Goal: Task Accomplishment & Management: Use online tool/utility

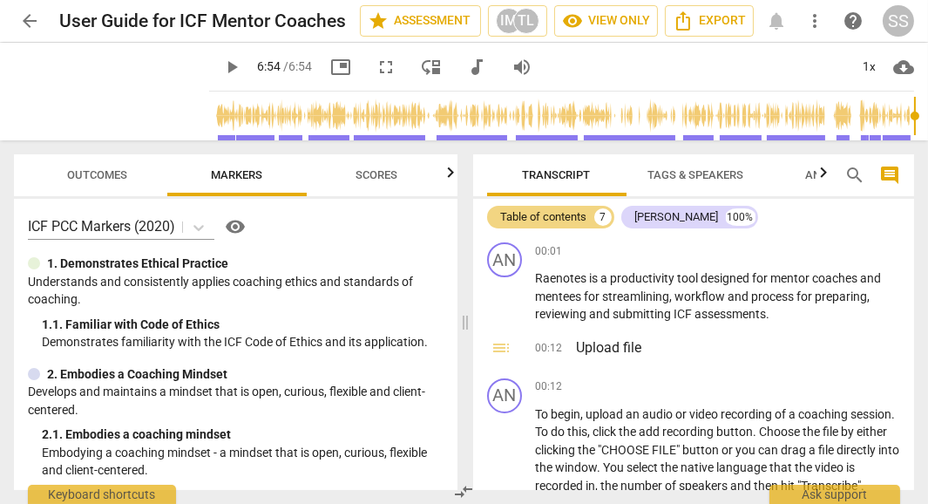
scroll to position [2149, 0]
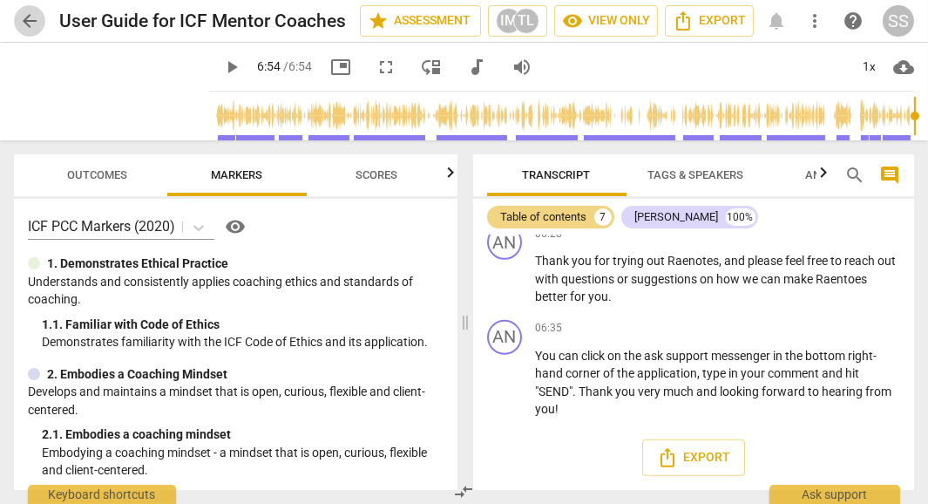
click at [19, 12] on span "arrow_back" at bounding box center [29, 20] width 21 height 21
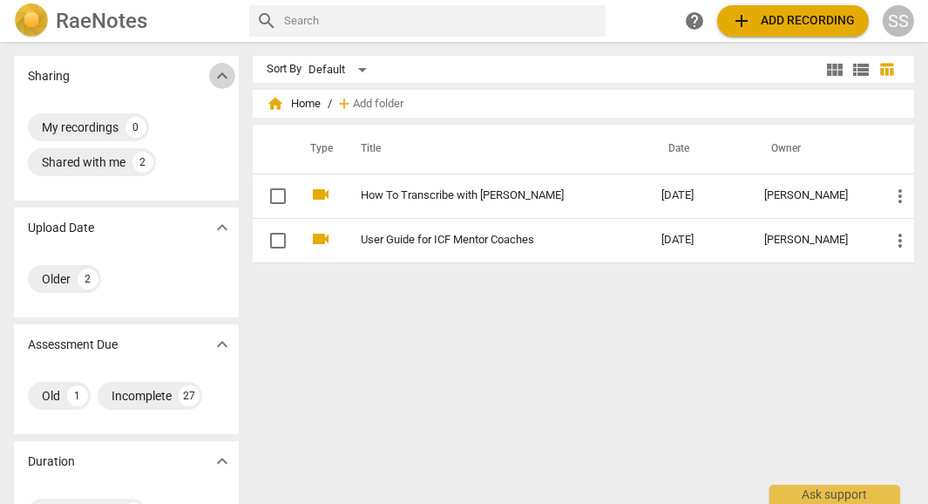
click at [219, 75] on span "expand_more" at bounding box center [222, 75] width 21 height 21
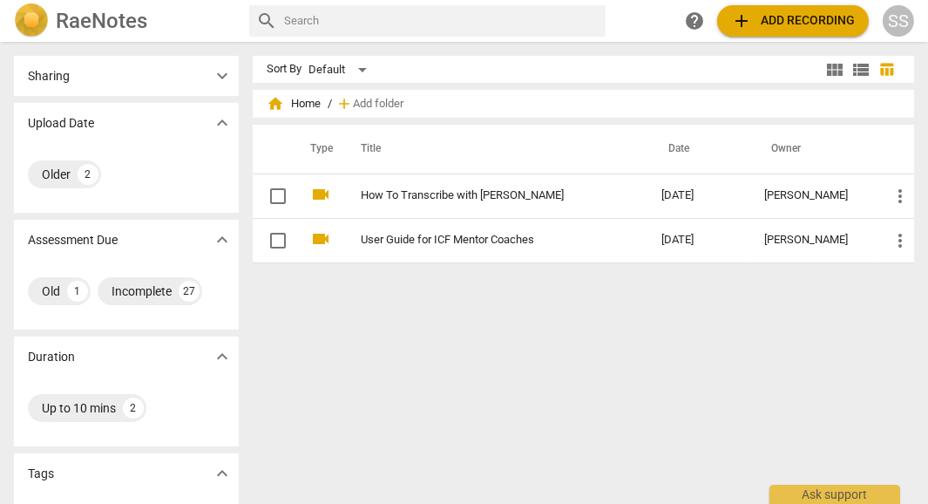
click at [219, 75] on span "expand_more" at bounding box center [222, 75] width 21 height 21
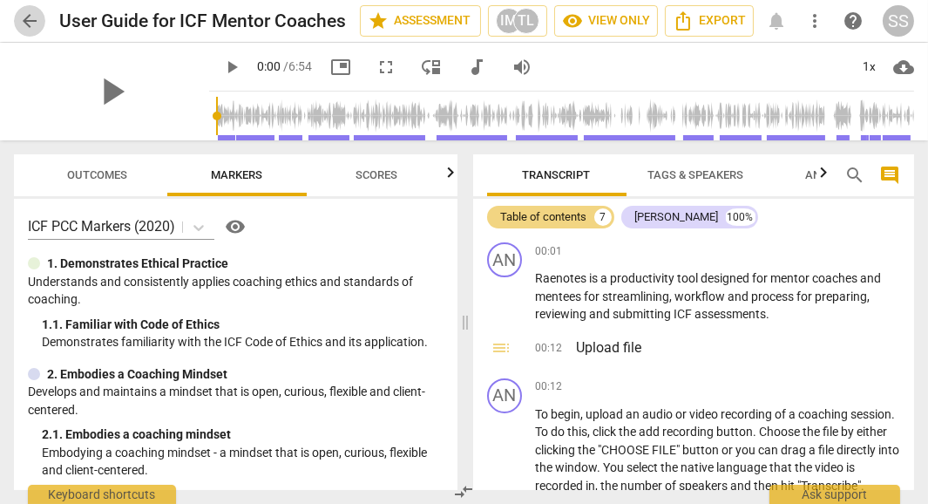
click at [28, 24] on span "arrow_back" at bounding box center [29, 20] width 21 height 21
click at [813, 19] on span "more_vert" at bounding box center [814, 20] width 21 height 21
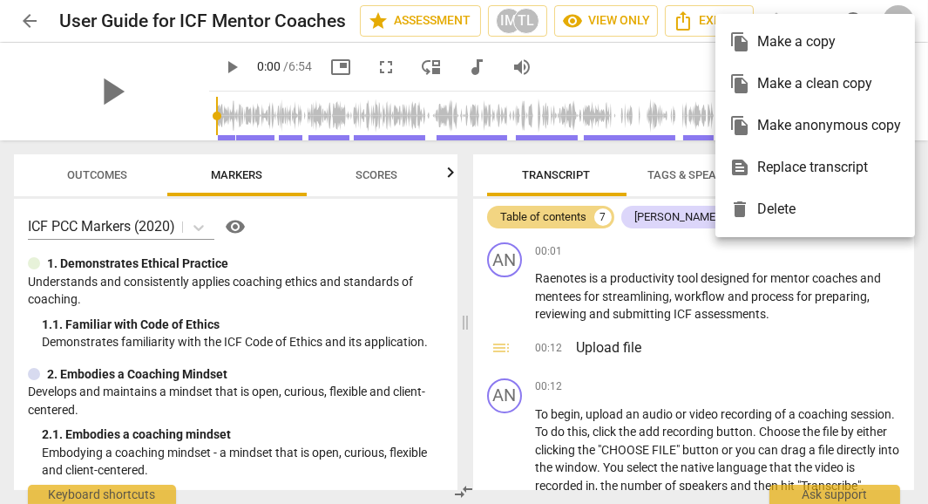
click at [24, 19] on div at bounding box center [464, 252] width 928 height 504
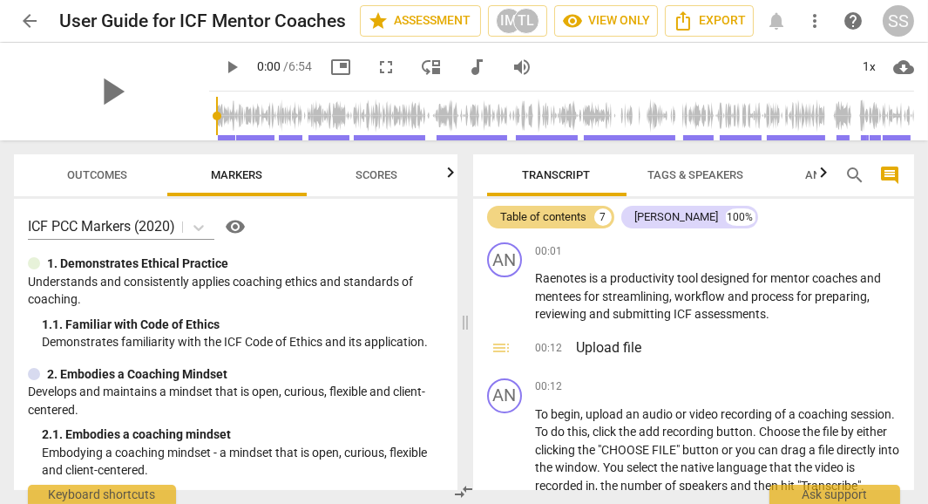
click at [24, 19] on span "arrow_back" at bounding box center [29, 20] width 21 height 21
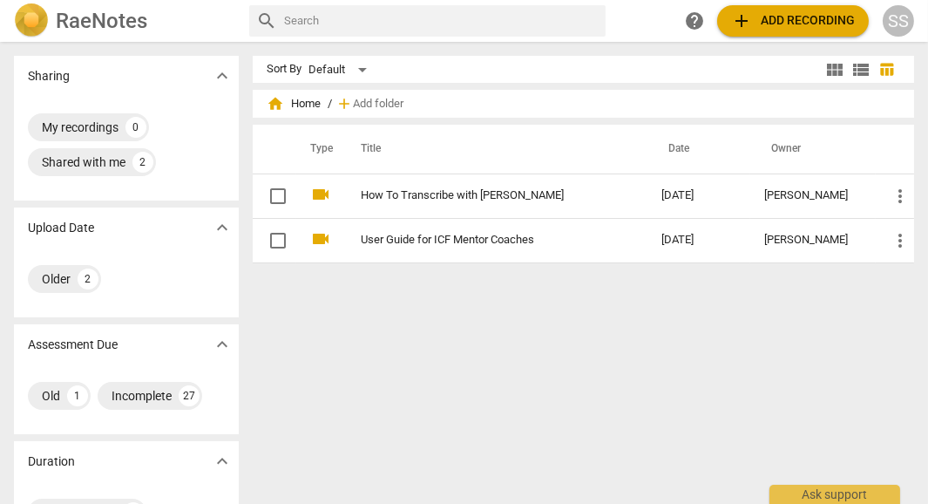
click at [276, 101] on span "home" at bounding box center [275, 103] width 17 height 17
click at [297, 103] on span "home Home" at bounding box center [294, 103] width 54 height 17
click at [365, 68] on div "Default" at bounding box center [340, 70] width 64 height 28
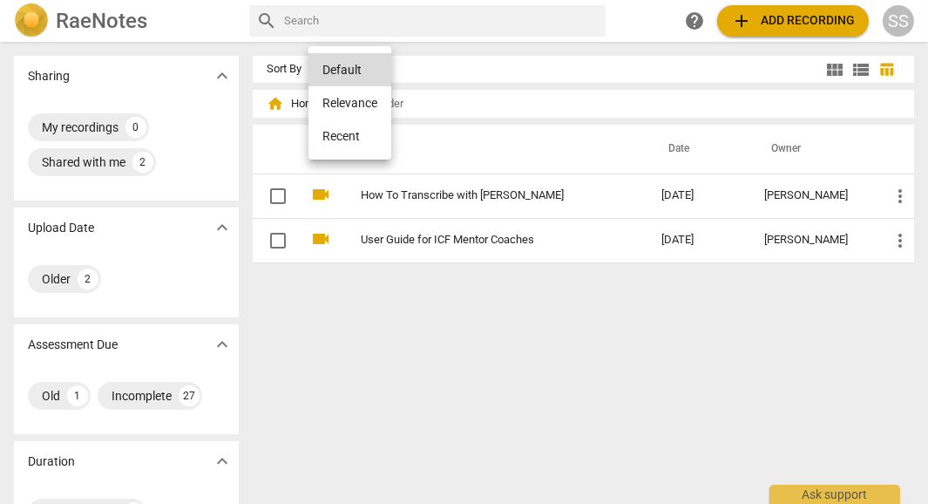
click at [346, 146] on li "Recent" at bounding box center [349, 135] width 83 height 33
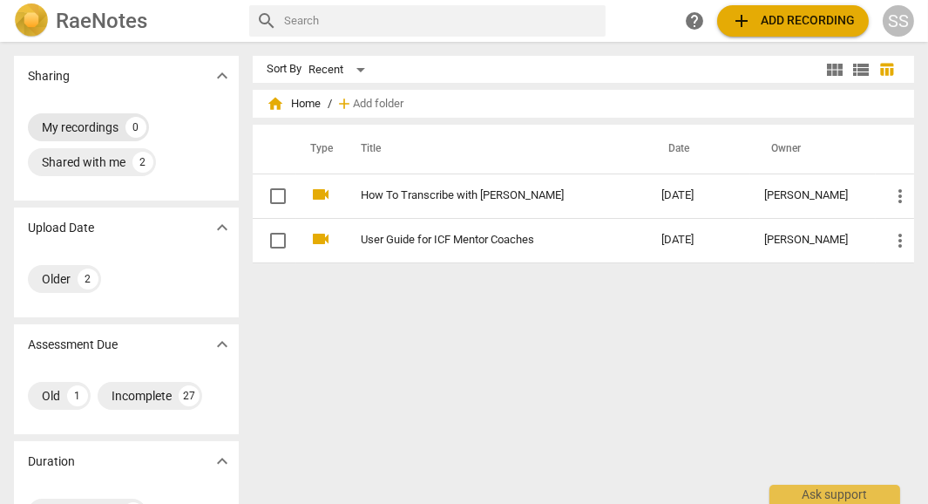
click at [85, 130] on div "My recordings" at bounding box center [80, 126] width 77 height 17
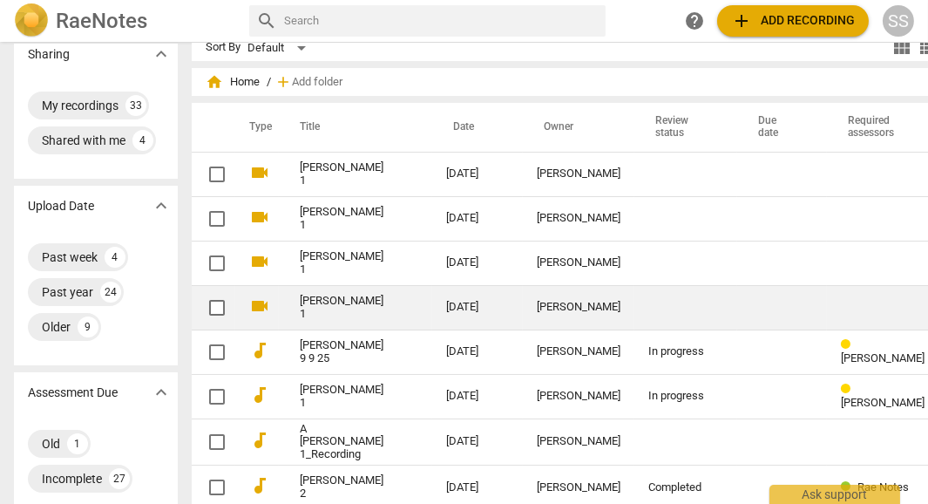
scroll to position [24, 0]
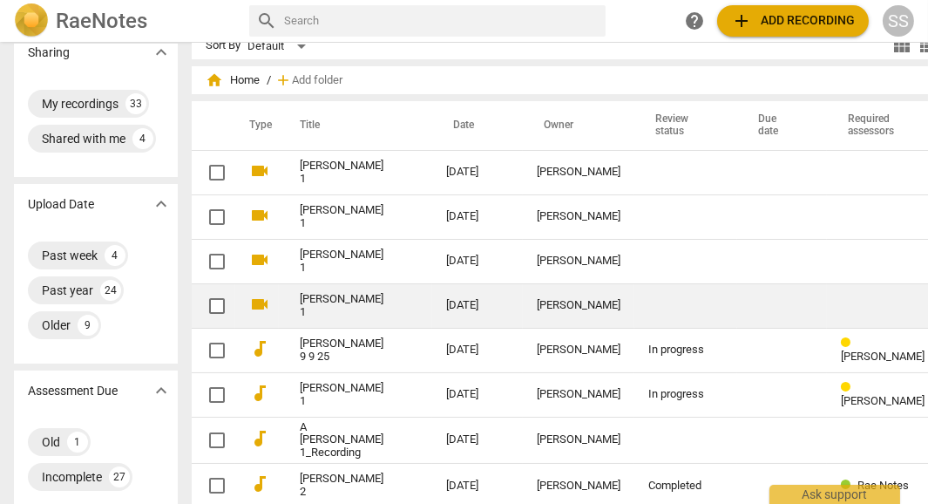
click at [300, 301] on link "[PERSON_NAME] 1" at bounding box center [342, 306] width 84 height 26
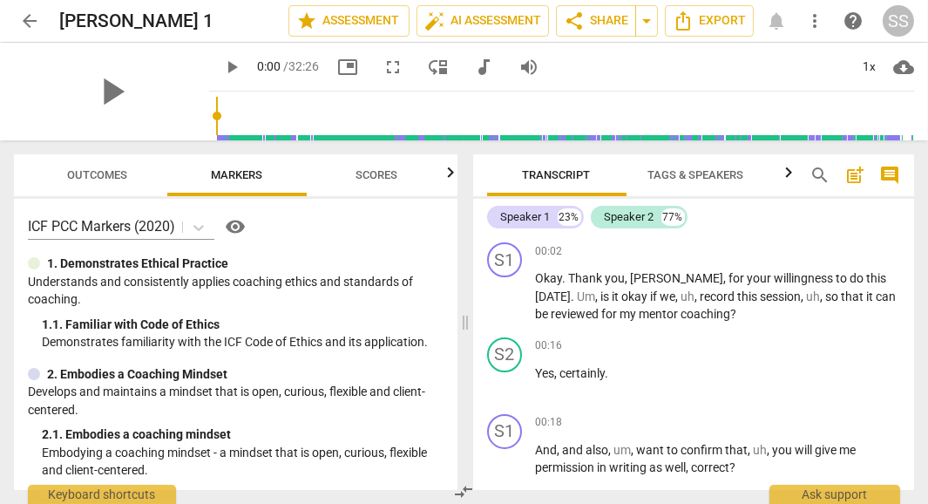
click at [723, 171] on span "Tags & Speakers" at bounding box center [696, 174] width 96 height 13
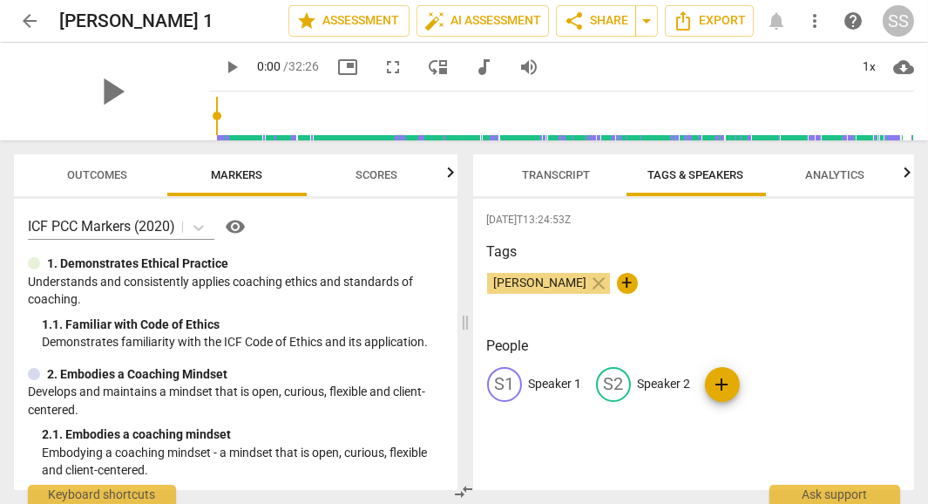
click at [563, 381] on p "Speaker 1" at bounding box center [555, 384] width 53 height 18
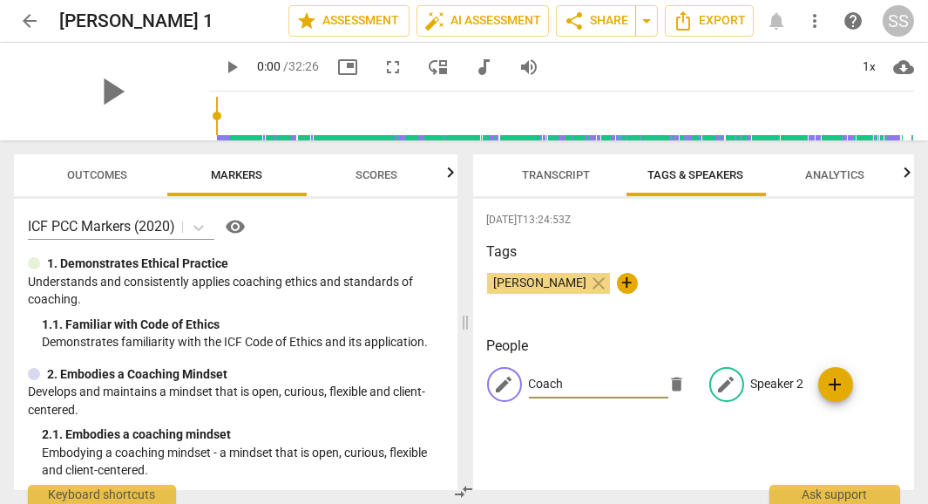
type input "Coach"
click at [776, 382] on p "Speaker 2" at bounding box center [777, 384] width 53 height 18
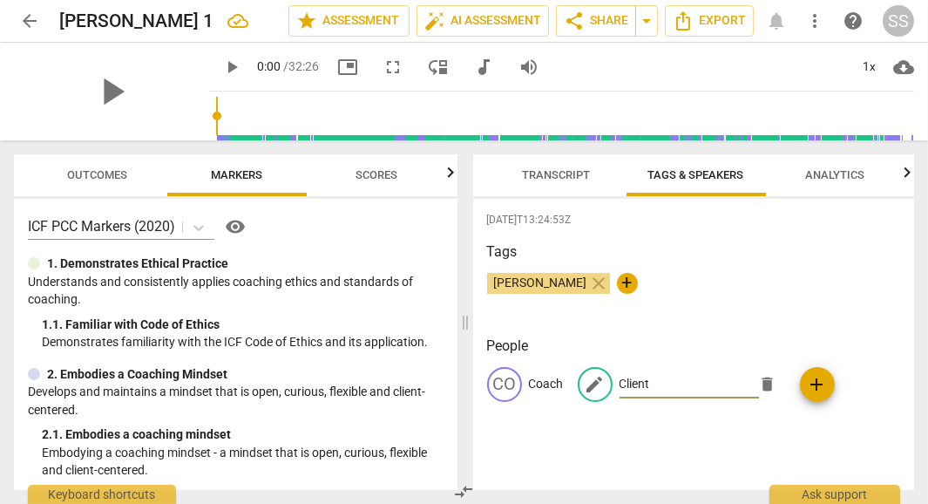
type input "Client"
click at [617, 282] on span "+" at bounding box center [627, 283] width 21 height 21
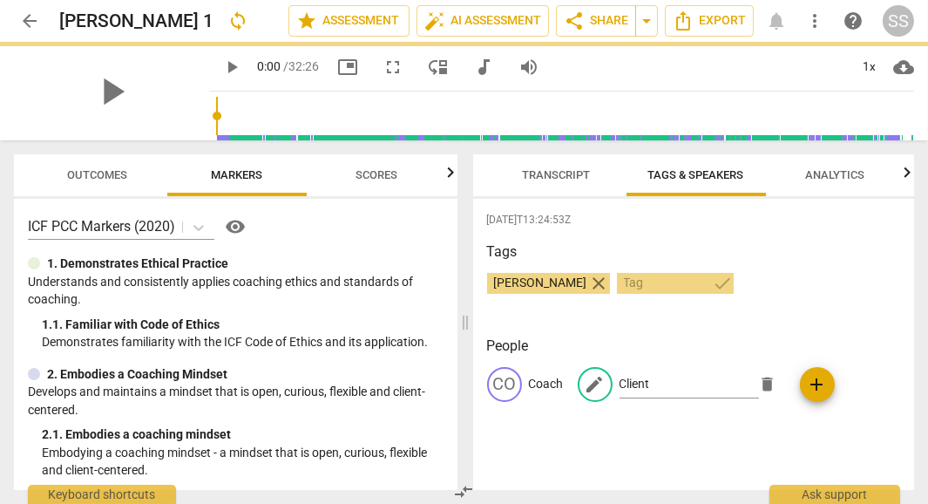
click at [589, 286] on span "close" at bounding box center [599, 283] width 21 height 21
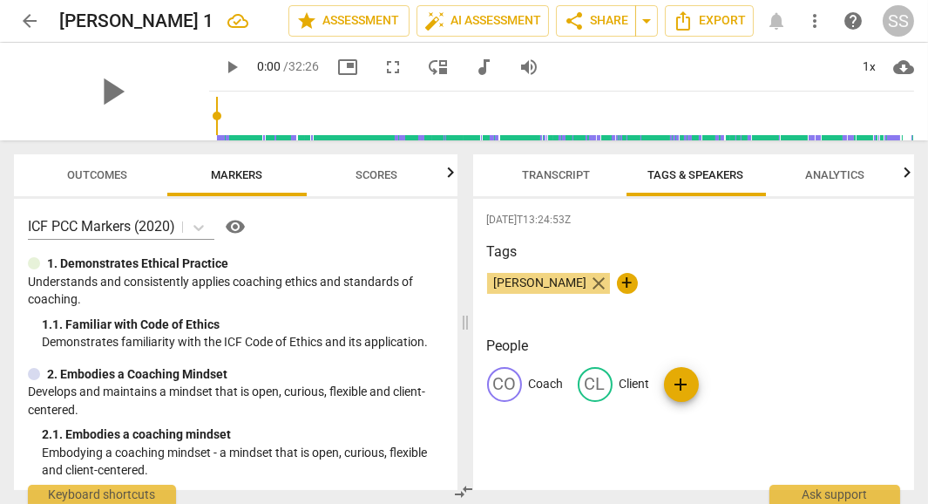
click at [589, 278] on span "close" at bounding box center [599, 283] width 21 height 21
click at [499, 281] on span "+" at bounding box center [497, 283] width 21 height 21
type input "Shelley Smith"
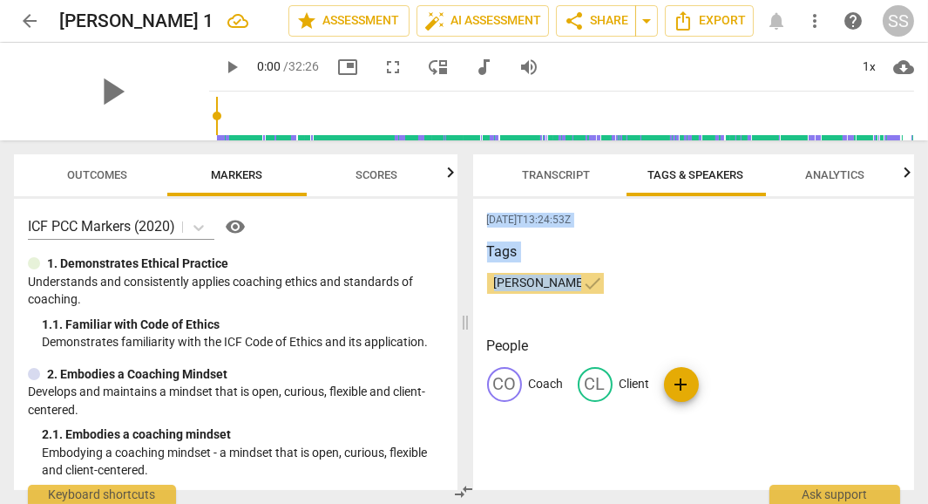
drag, startPoint x: 726, startPoint y: 265, endPoint x: 548, endPoint y: 173, distance: 200.3
click at [548, 173] on div "Transcript Tags & Speakers Analytics Coach 23% Client 77% CO play_arrow pause 0…" at bounding box center [694, 321] width 442 height 335
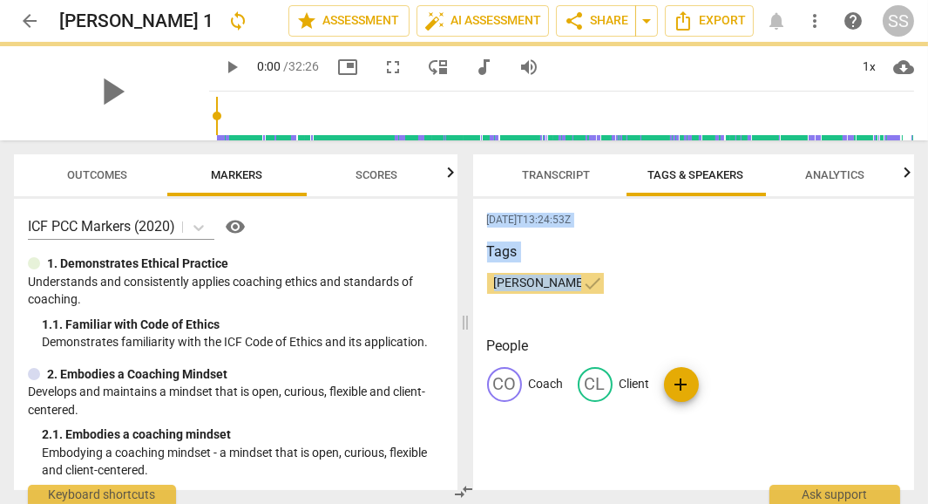
click at [548, 173] on span "Transcript" at bounding box center [557, 174] width 68 height 13
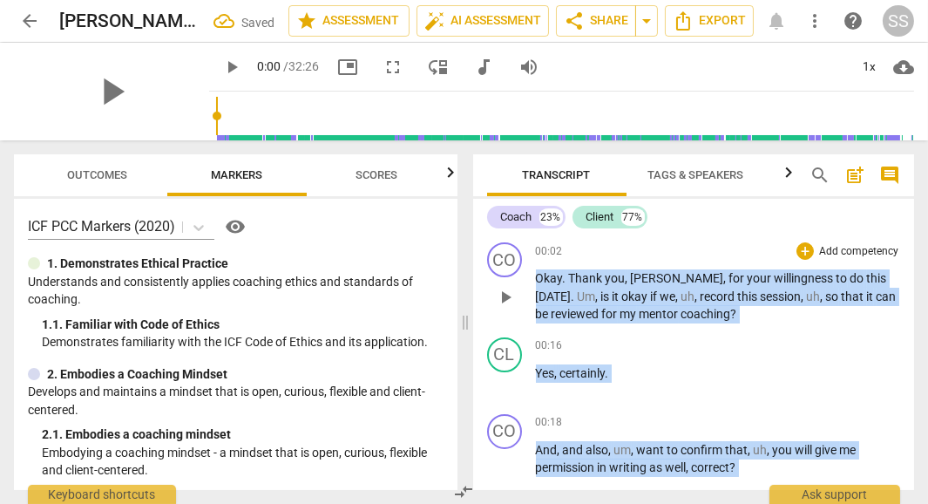
click at [687, 255] on div "00:02 + Add competency keyboard_arrow_right" at bounding box center [718, 250] width 365 height 17
click at [677, 359] on div "00:16 + Add competency keyboard_arrow_right Yes , certainly ." at bounding box center [718, 368] width 365 height 63
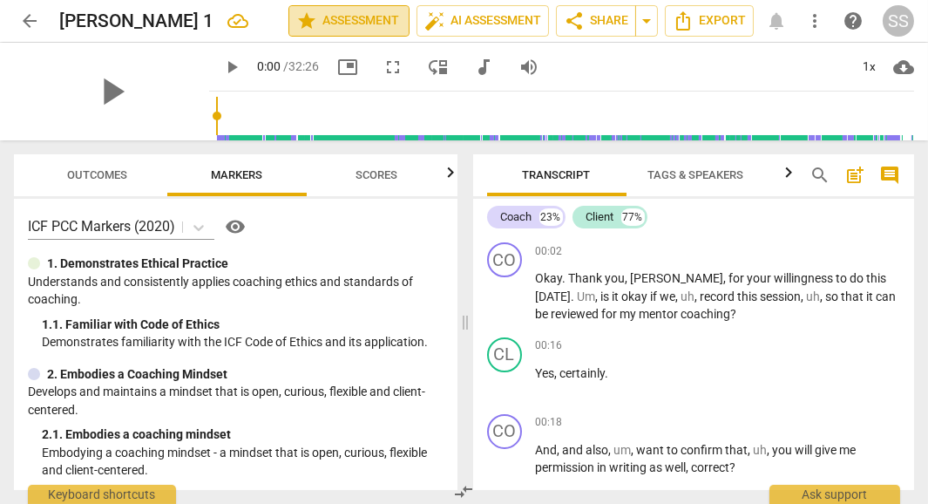
click at [328, 18] on span "star Assessment" at bounding box center [348, 20] width 105 height 21
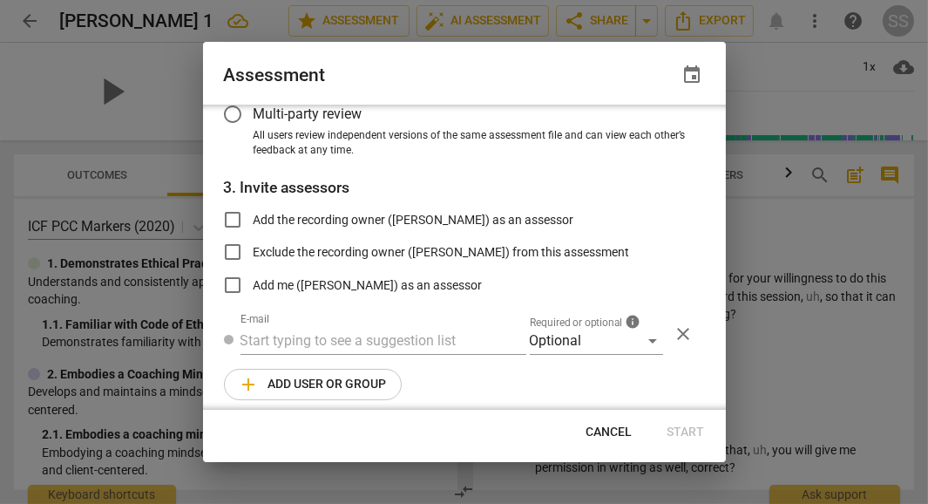
scroll to position [236, 0]
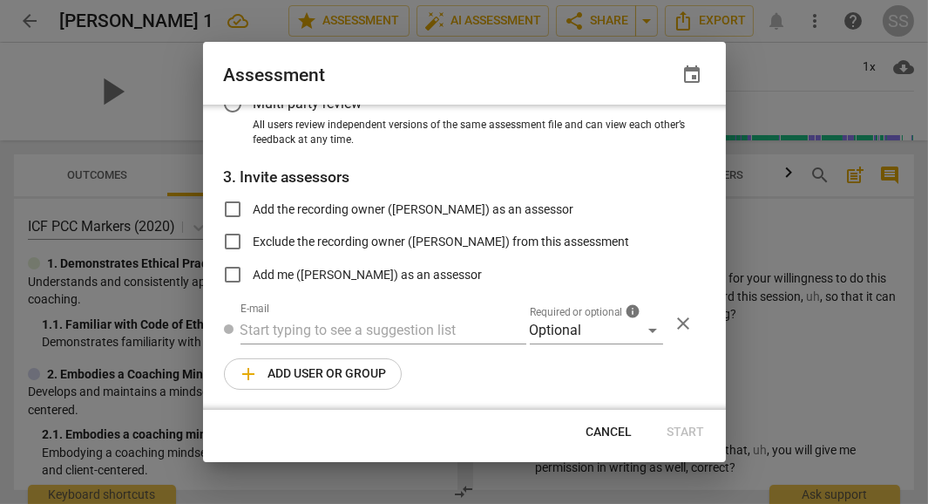
radio input "false"
click at [234, 206] on input "Add the recording owner (Shelley Smith) as an assessor" at bounding box center [233, 209] width 42 height 42
checkbox input "true"
radio input "false"
click at [691, 436] on span "Start" at bounding box center [685, 431] width 37 height 17
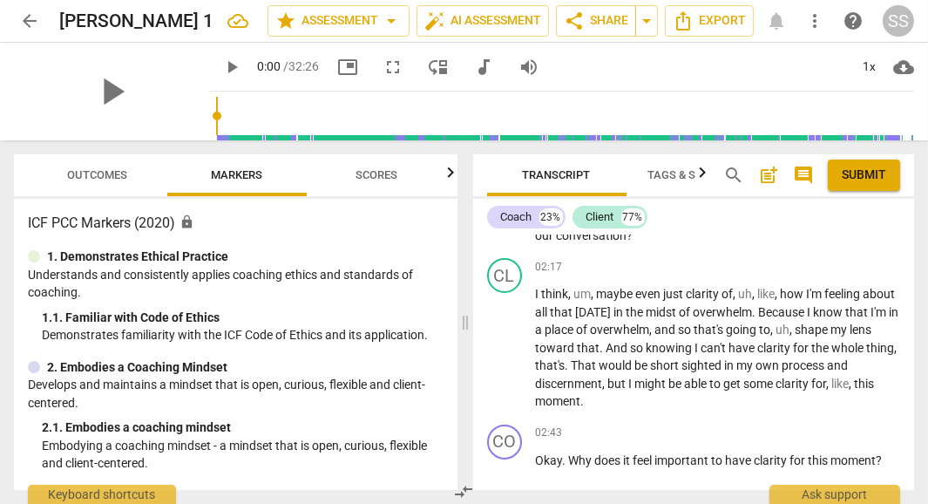
scroll to position [784, 0]
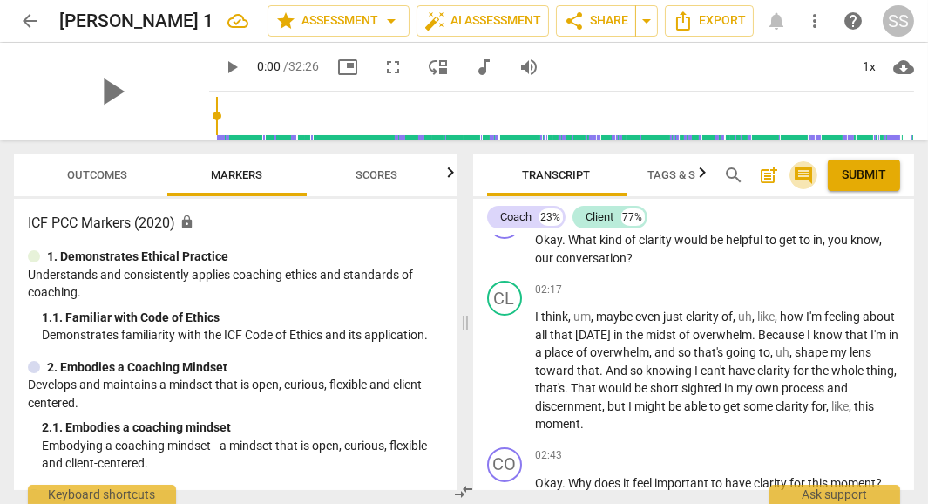
click at [802, 177] on span "comment" at bounding box center [803, 175] width 21 height 21
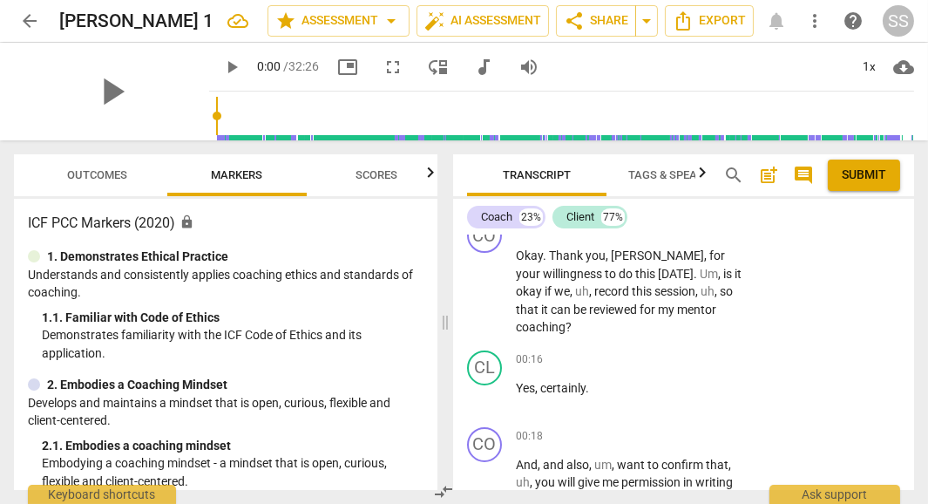
scroll to position [0, 0]
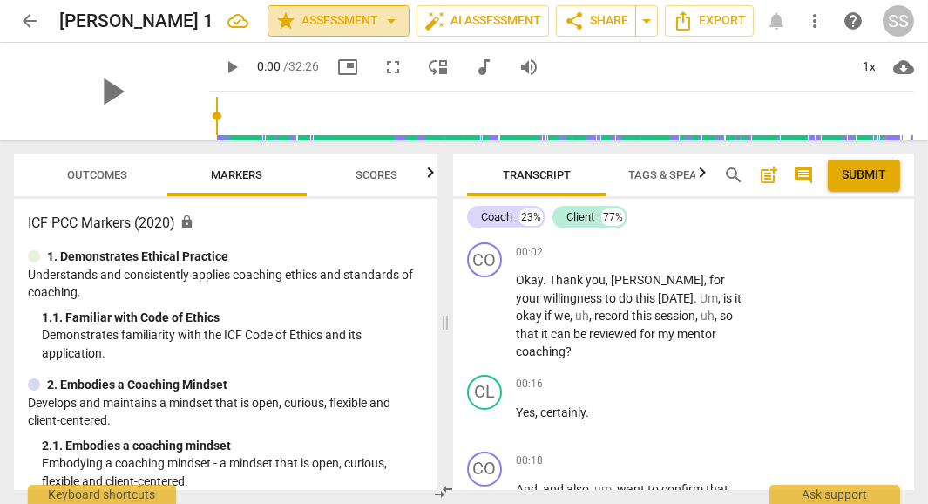
click at [389, 19] on span "arrow_drop_down" at bounding box center [391, 20] width 21 height 21
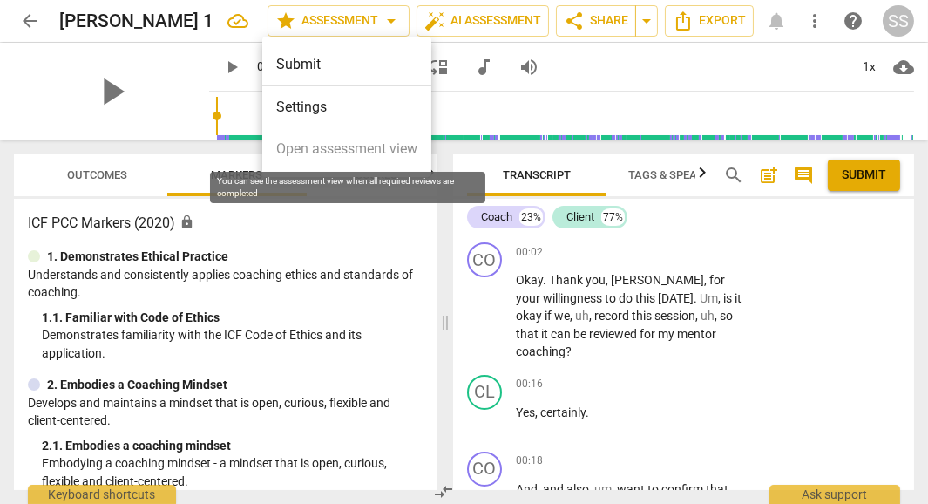
click at [349, 146] on span "Open assessment view" at bounding box center [346, 149] width 141 height 21
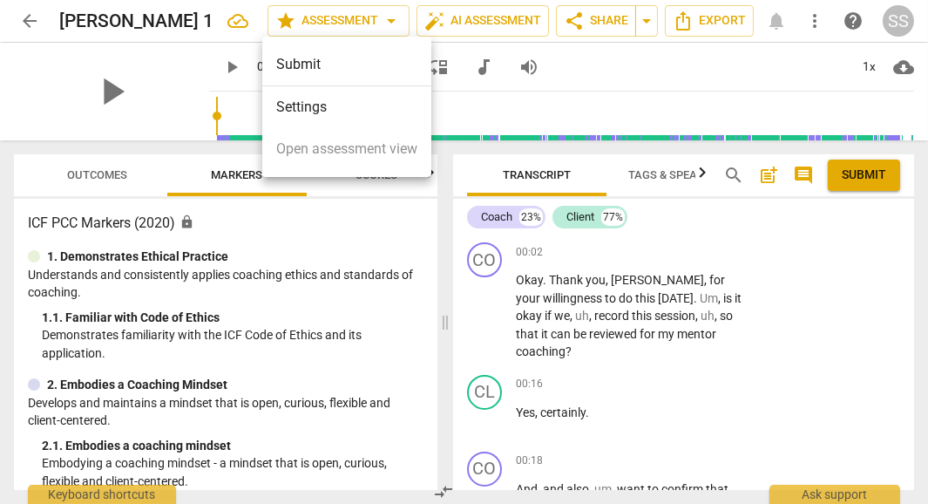
click at [495, 18] on div at bounding box center [464, 252] width 928 height 504
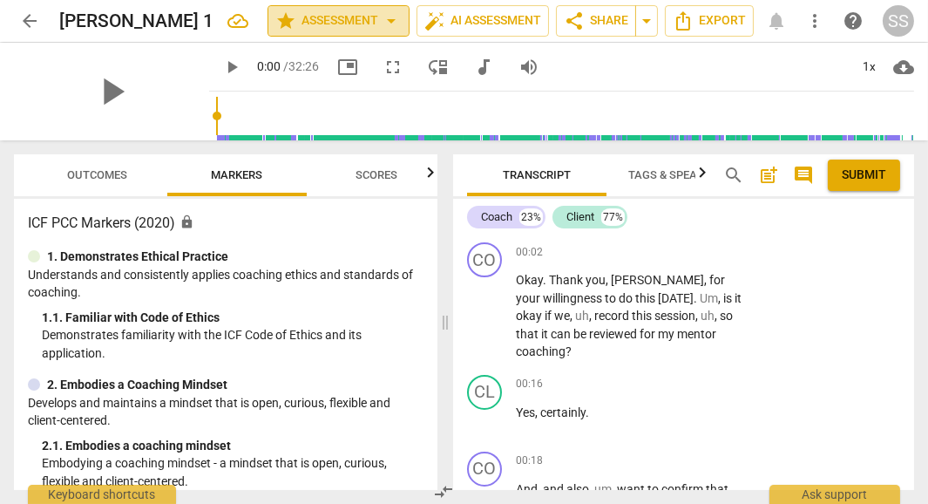
click at [389, 24] on span "arrow_drop_down" at bounding box center [391, 20] width 21 height 21
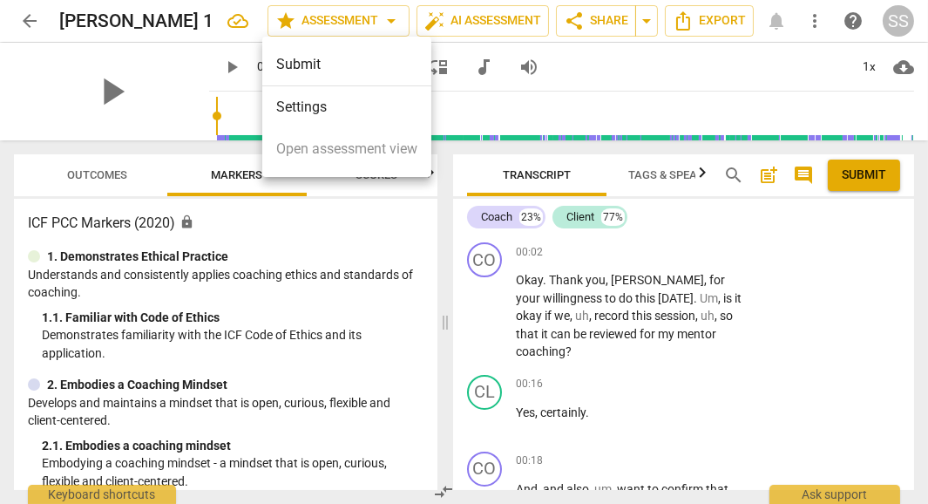
click at [490, 21] on div at bounding box center [464, 252] width 928 height 504
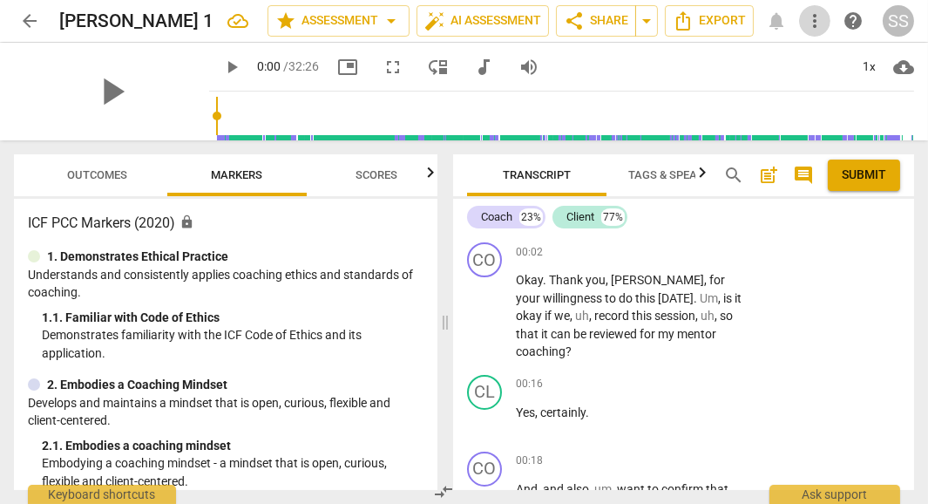
click at [815, 23] on span "more_vert" at bounding box center [814, 20] width 21 height 21
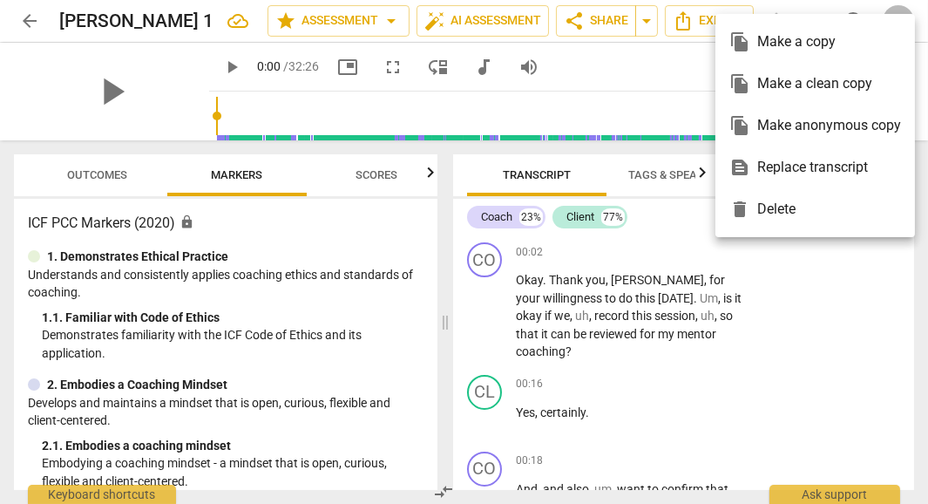
click at [827, 287] on div at bounding box center [464, 252] width 928 height 504
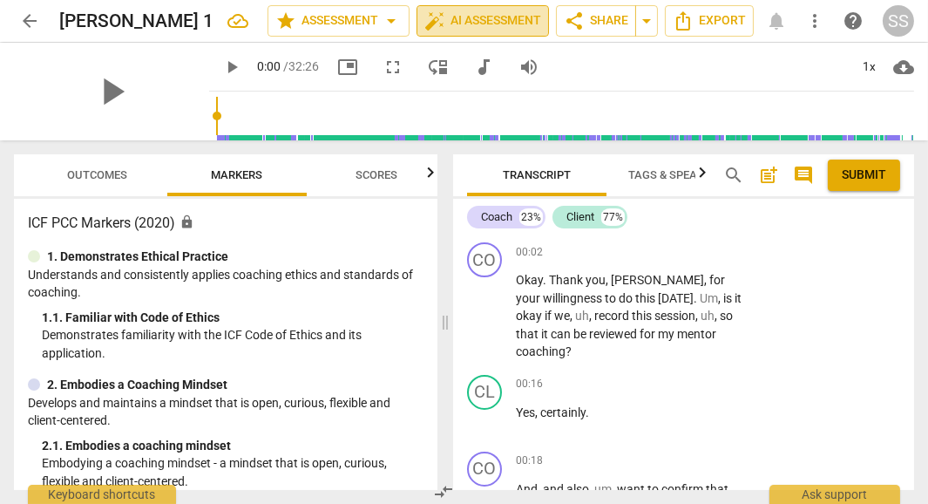
click at [477, 18] on span "auto_fix_high AI Assessment" at bounding box center [482, 20] width 117 height 21
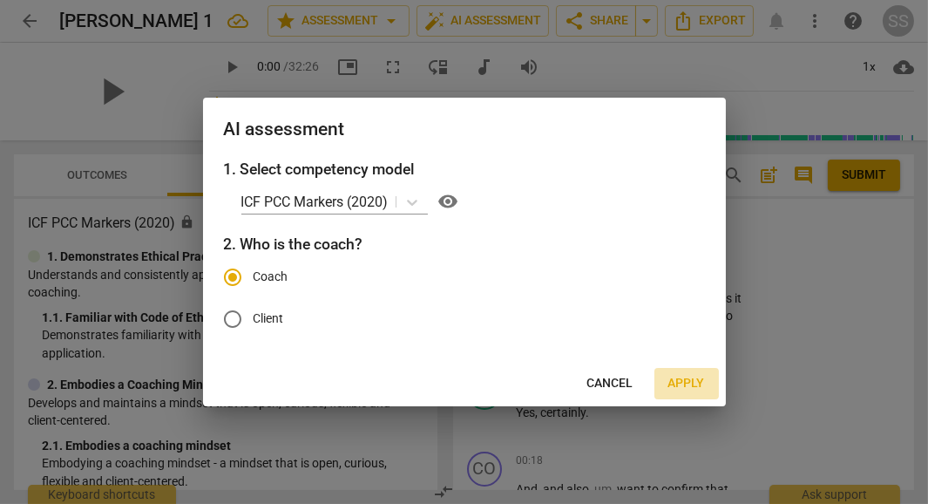
click at [681, 376] on span "Apply" at bounding box center [686, 383] width 37 height 17
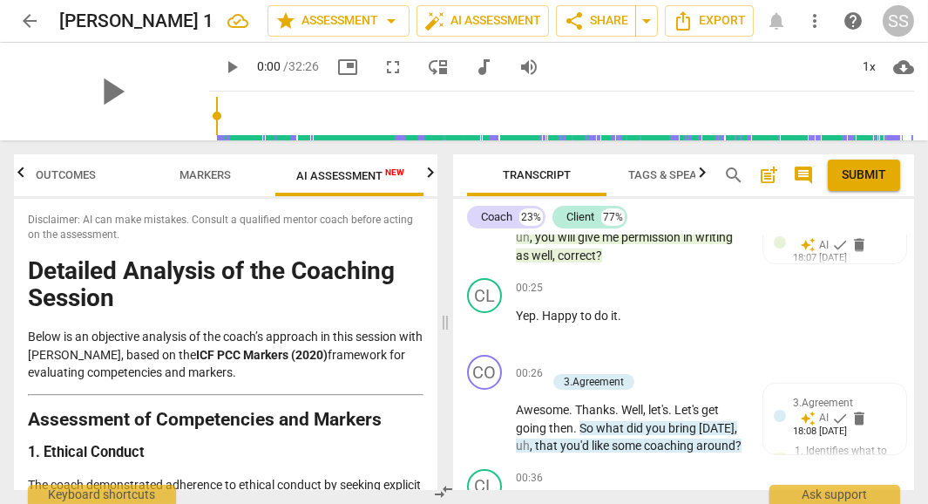
scroll to position [288, 0]
